Goal: Task Accomplishment & Management: Use online tool/utility

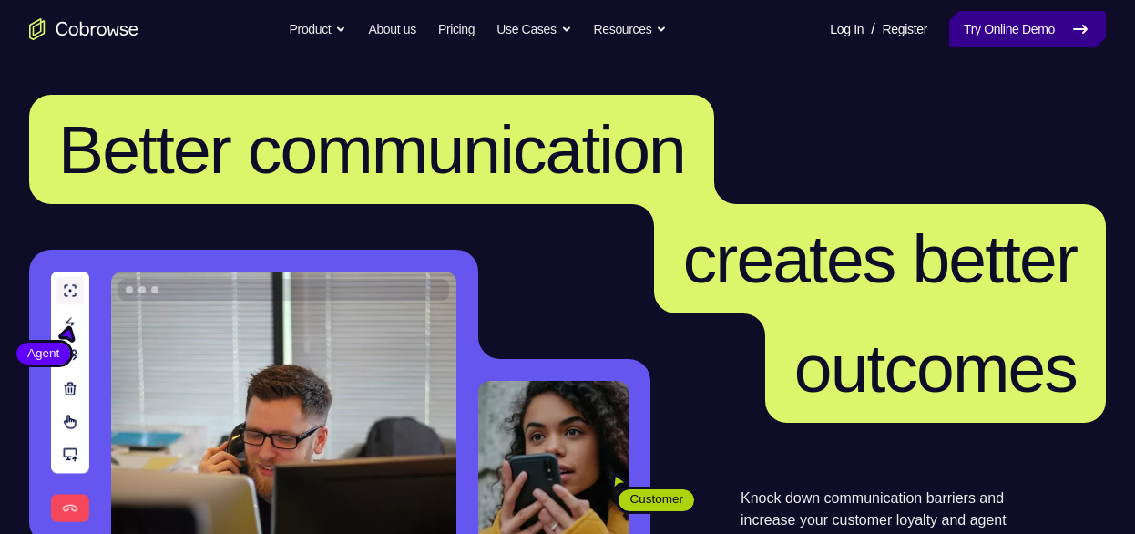
click at [961, 26] on link "Try Online Demo" at bounding box center [1027, 29] width 157 height 36
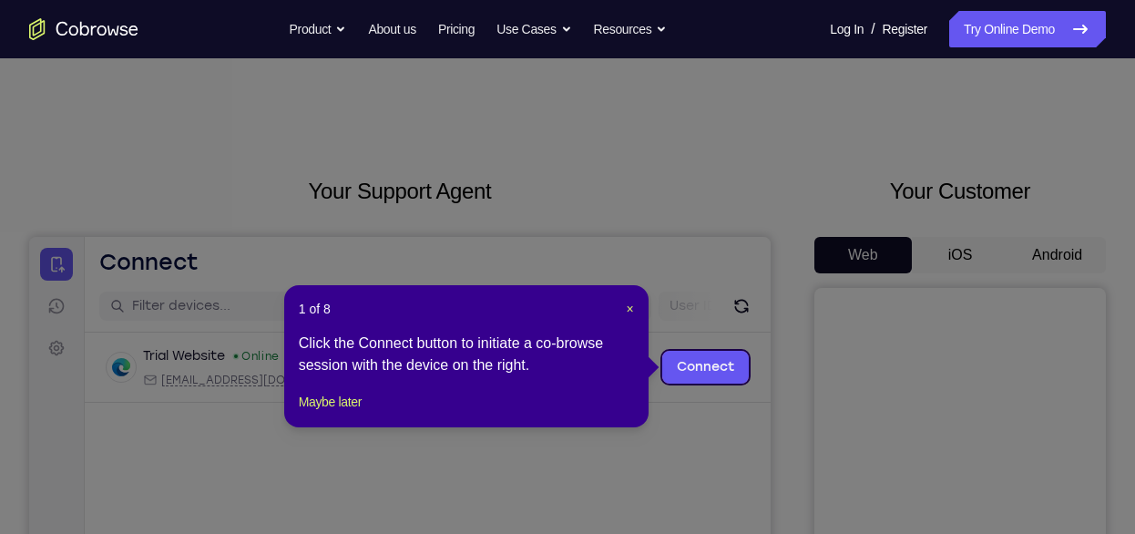
click at [630, 204] on icon at bounding box center [574, 267] width 1149 height 534
click at [631, 310] on span "×" at bounding box center [630, 309] width 7 height 15
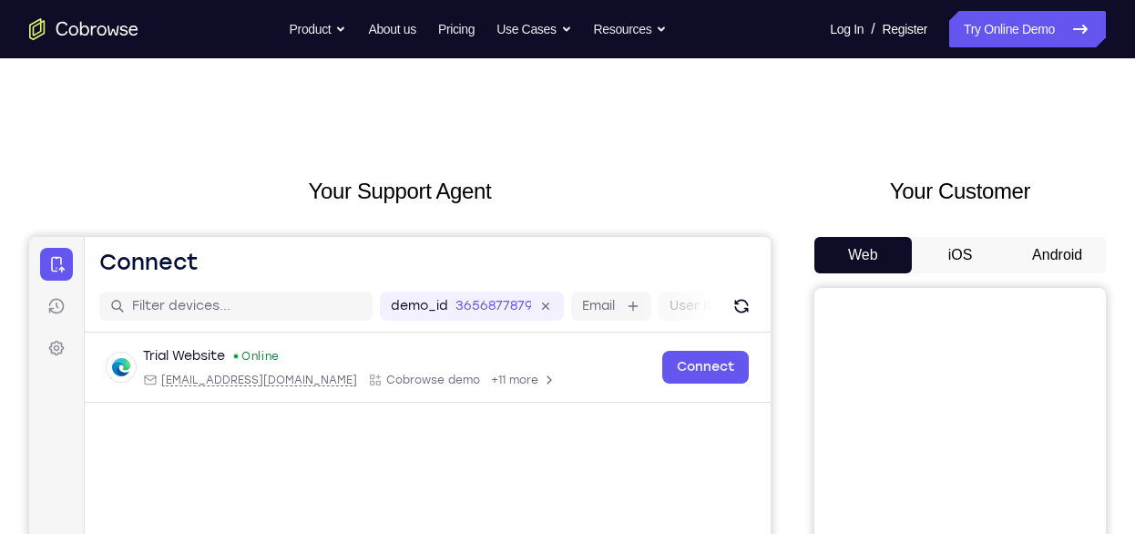
click at [1047, 260] on button "Android" at bounding box center [1056, 255] width 97 height 36
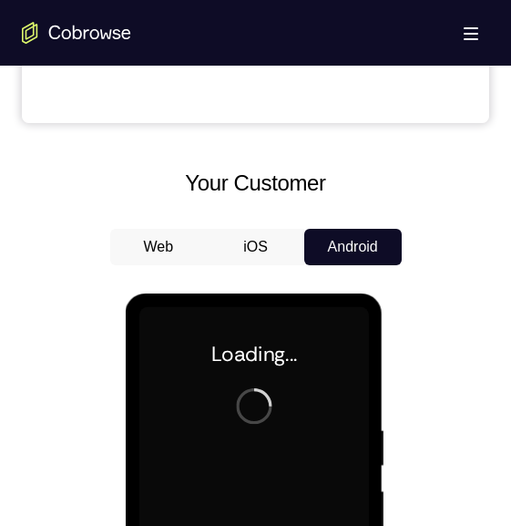
scroll to position [703, 0]
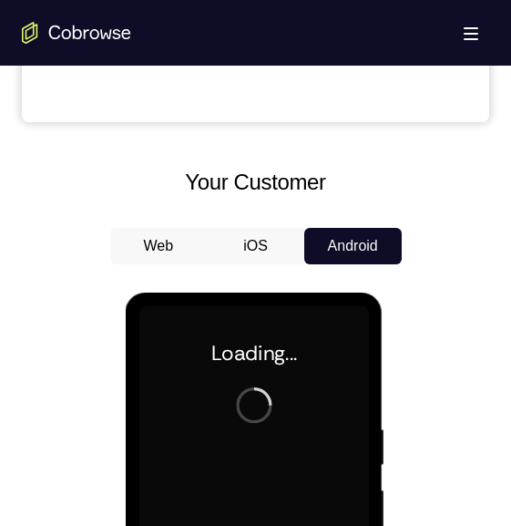
click at [279, 245] on button "iOS" at bounding box center [255, 246] width 97 height 36
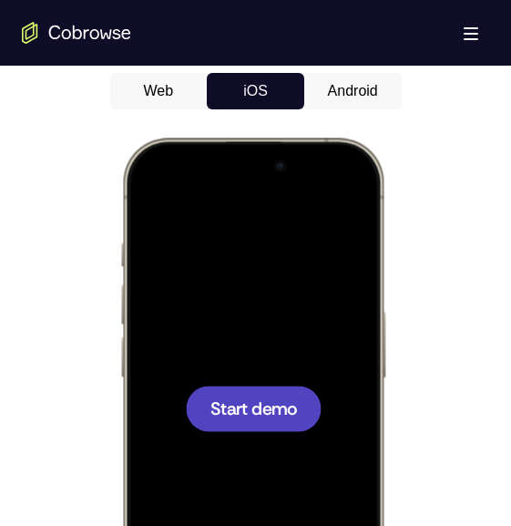
scroll to position [854, 0]
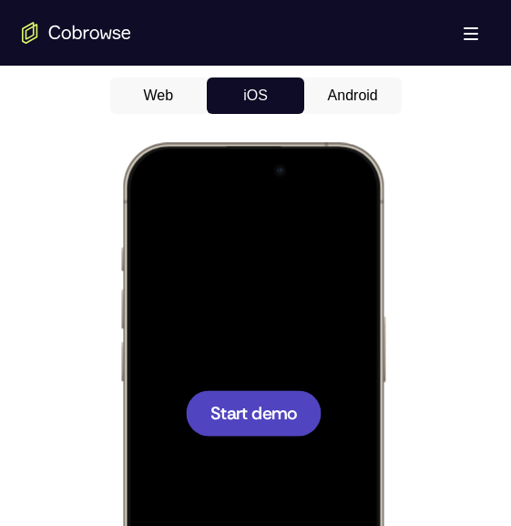
click at [346, 107] on button "Android" at bounding box center [352, 95] width 97 height 36
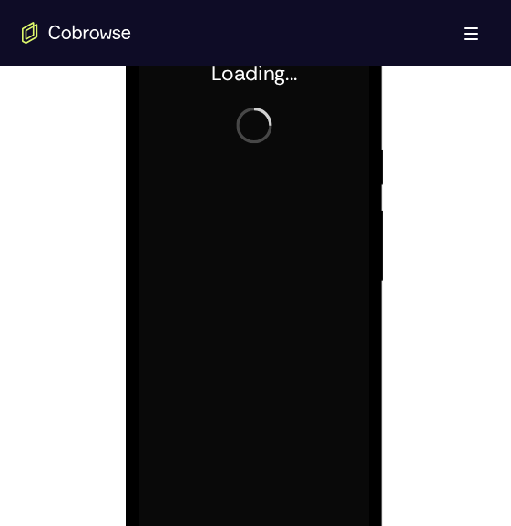
scroll to position [980, 0]
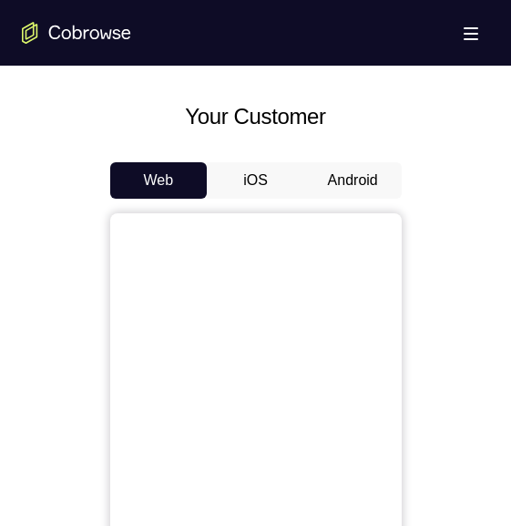
scroll to position [763, 0]
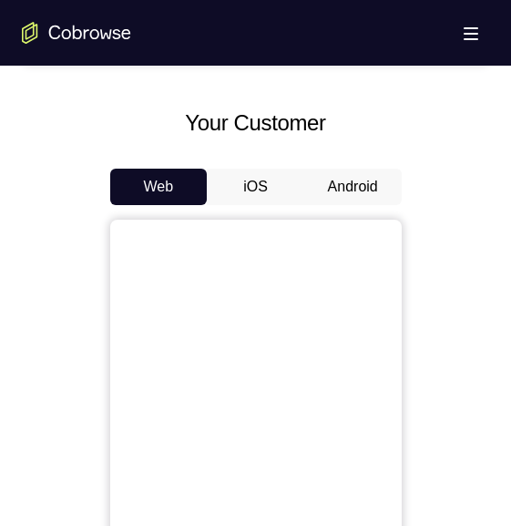
click at [381, 172] on button "Android" at bounding box center [352, 187] width 97 height 36
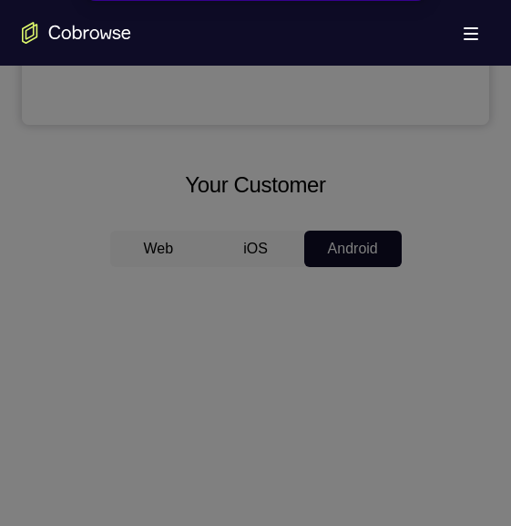
scroll to position [267, 0]
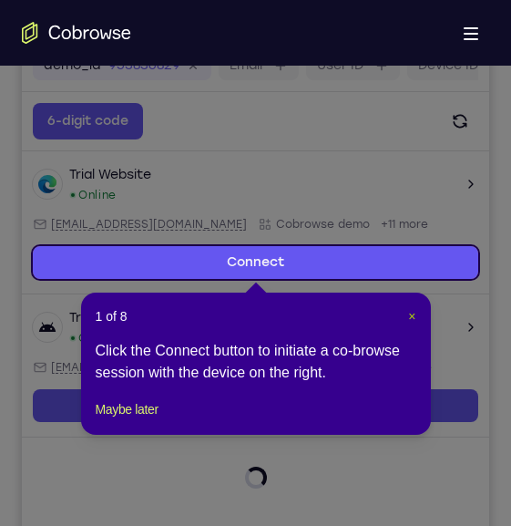
click at [411, 311] on span "×" at bounding box center [411, 316] width 7 height 15
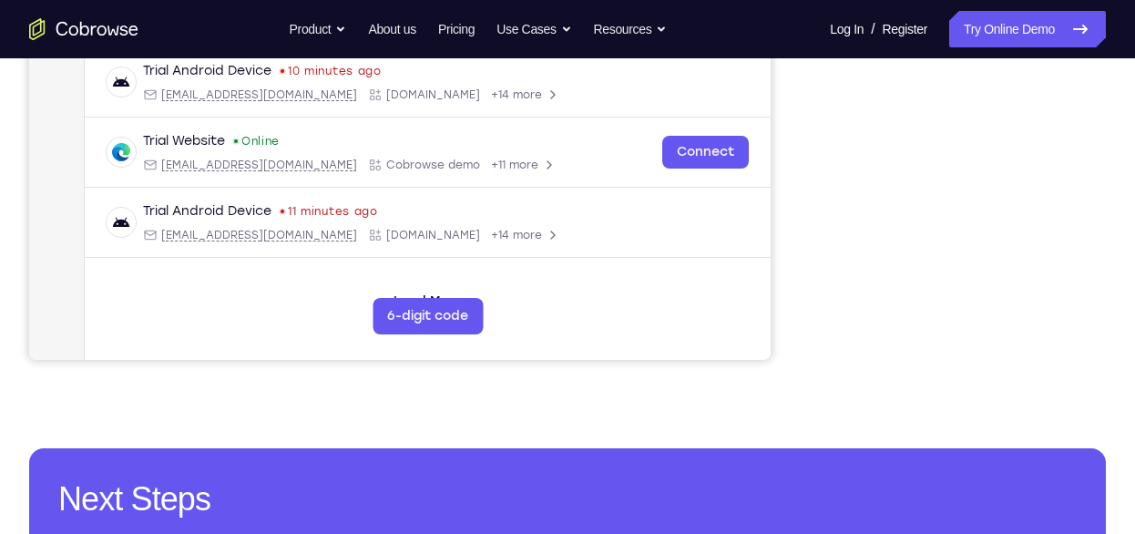
scroll to position [0, 0]
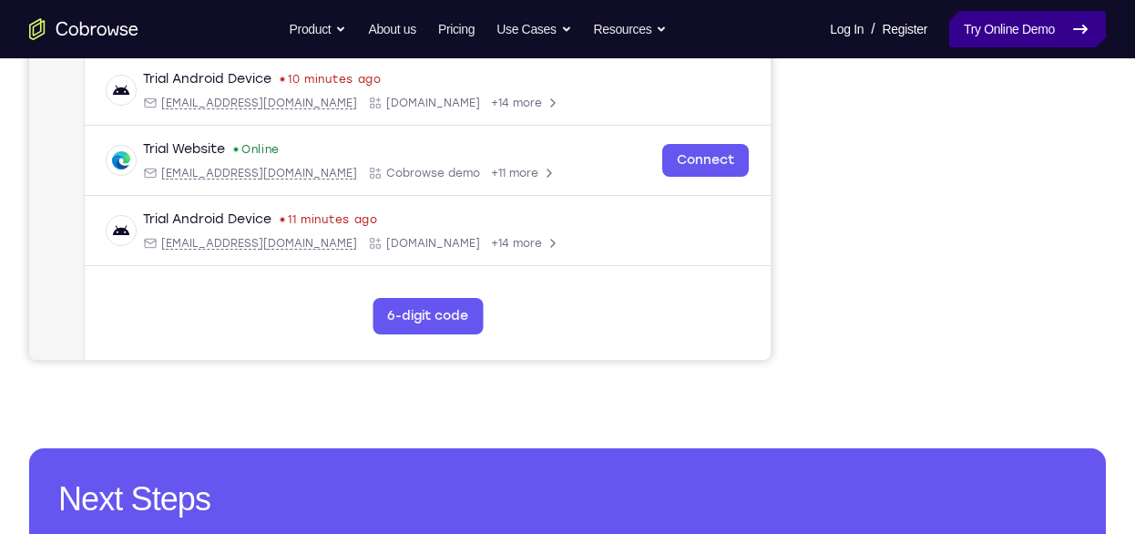
click at [510, 21] on link "Try Online Demo" at bounding box center [1027, 29] width 157 height 36
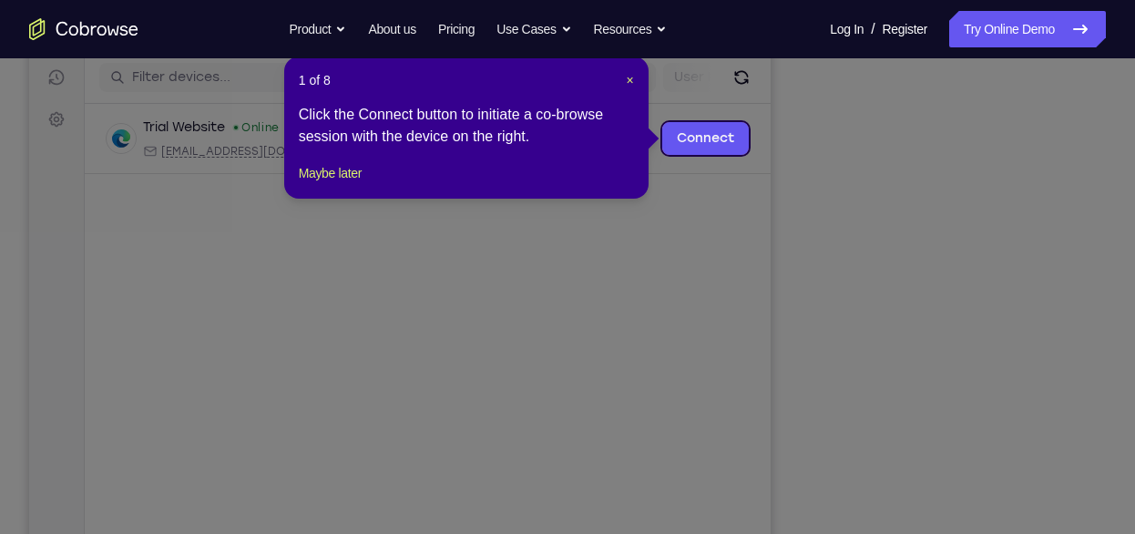
scroll to position [228, 0]
click at [630, 77] on span "×" at bounding box center [630, 81] width 7 height 15
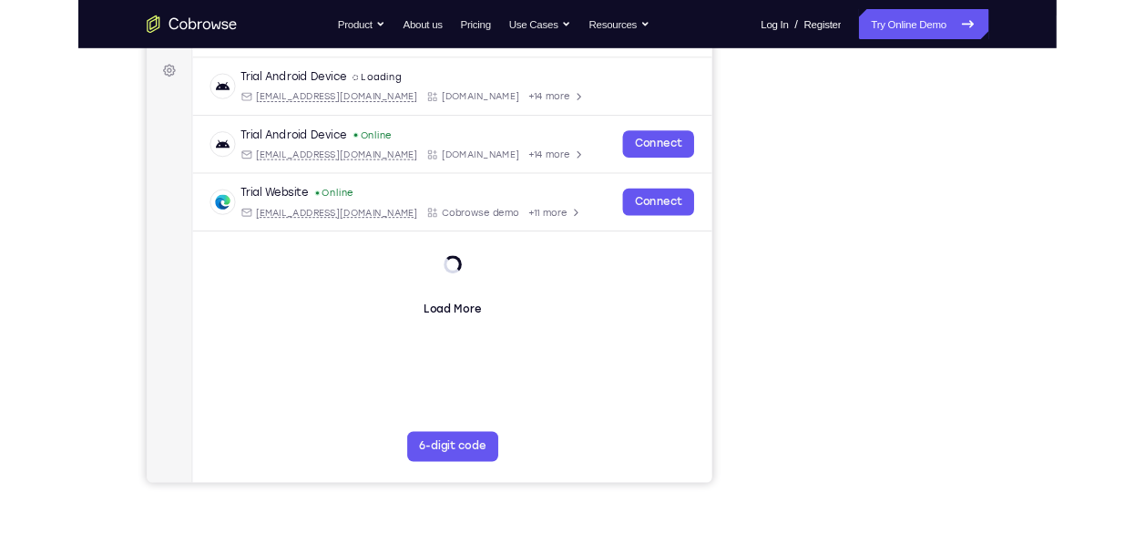
scroll to position [253, 0]
